Goal: Find contact information: Find contact information

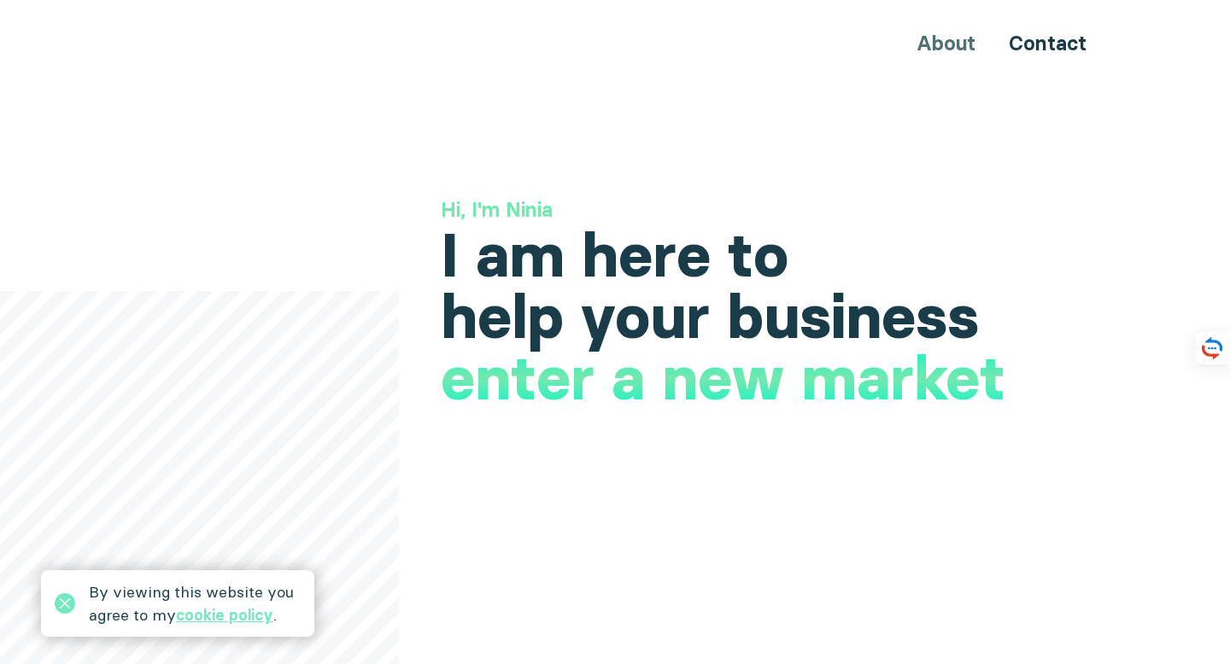
click at [963, 41] on div "About Contact" at bounding box center [614, 43] width 1025 height 32
click at [1040, 42] on link "Contact" at bounding box center [1048, 43] width 78 height 25
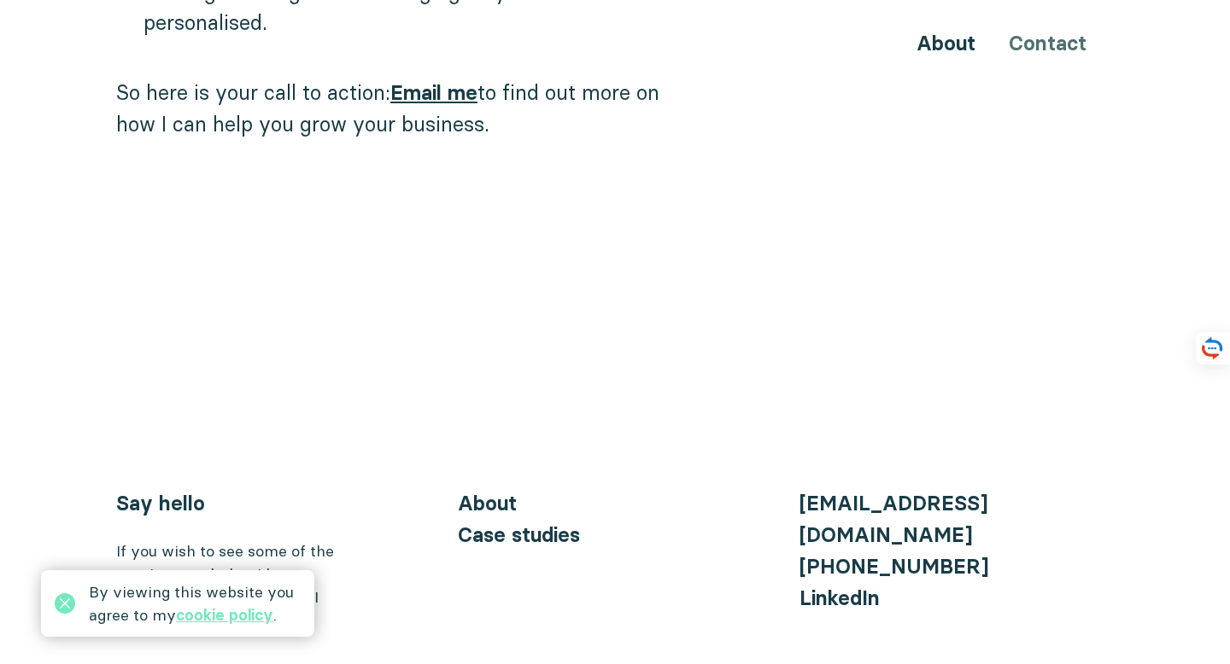
scroll to position [1875, 0]
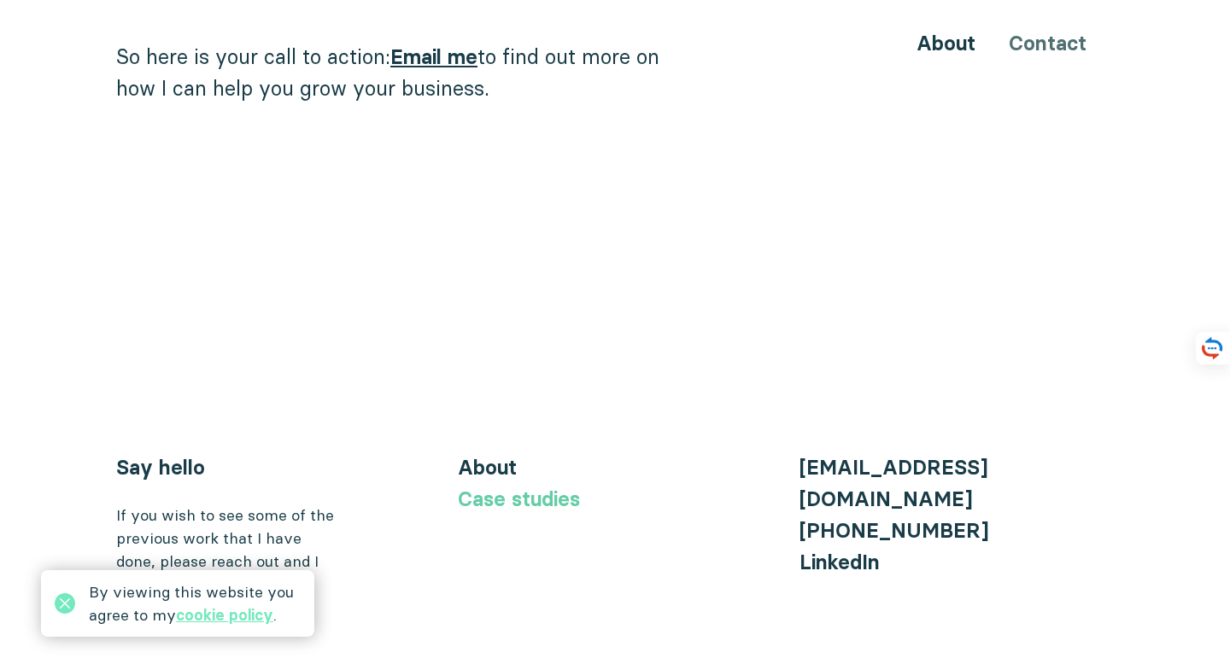
click at [546, 487] on link "Case studies" at bounding box center [519, 499] width 122 height 25
click at [543, 487] on link "Case studies" at bounding box center [519, 499] width 122 height 25
click at [59, 599] on icon at bounding box center [65, 604] width 20 height 20
